Goal: Browse casually

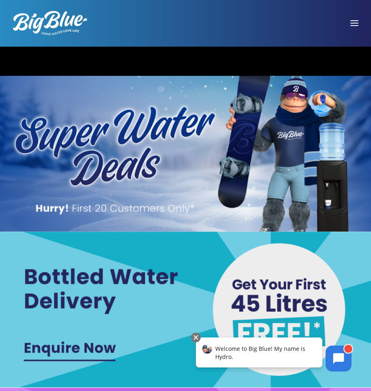
click at [330, 312] on img at bounding box center [185, 309] width 375 height 156
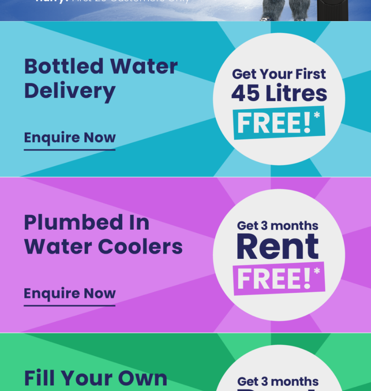
scroll to position [212, 0]
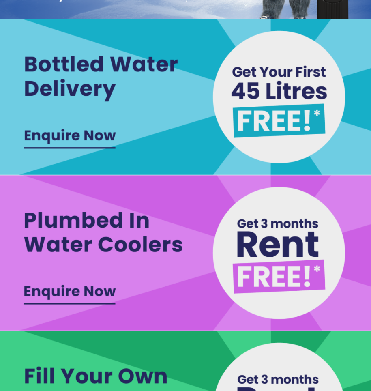
click at [291, 136] on img at bounding box center [185, 97] width 375 height 156
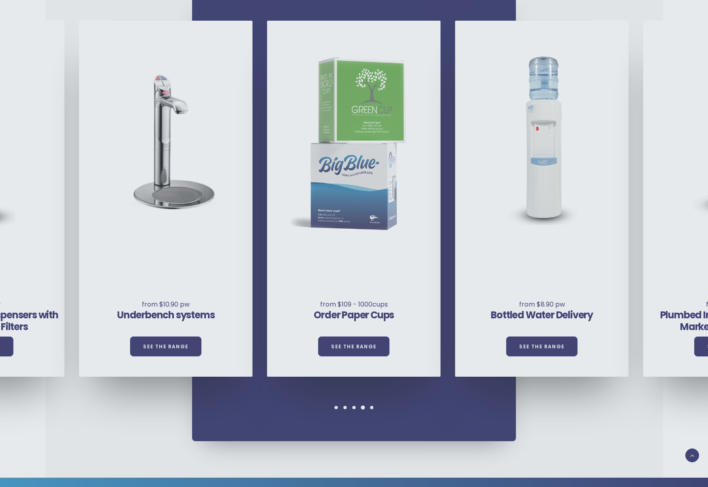
click at [370, 220] on div at bounding box center [354, 243] width 708 height 487
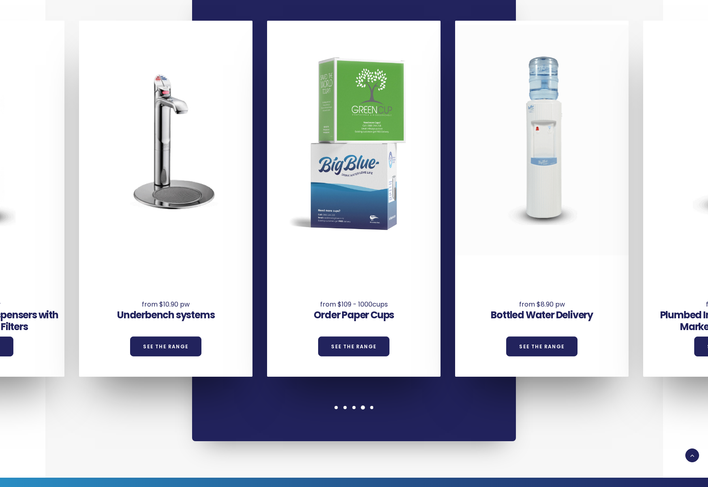
drag, startPoint x: 481, startPoint y: 148, endPoint x: 489, endPoint y: 144, distance: 8.5
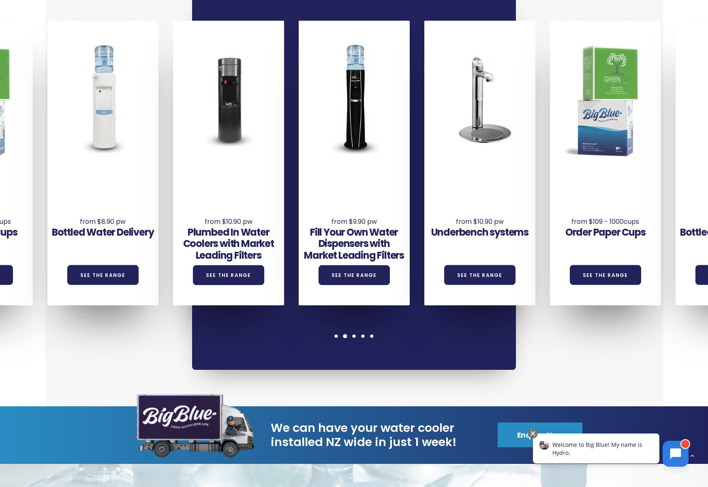
click at [674, 459] on button at bounding box center [676, 454] width 26 height 26
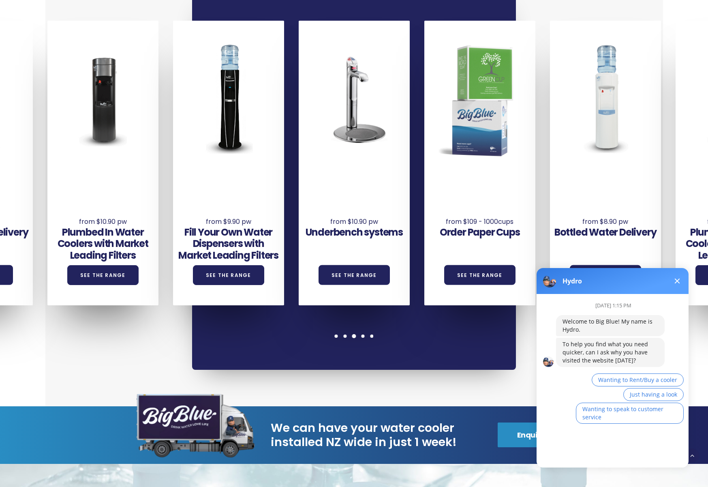
click at [675, 281] on button at bounding box center [677, 281] width 10 height 10
